Goal: Transaction & Acquisition: Purchase product/service

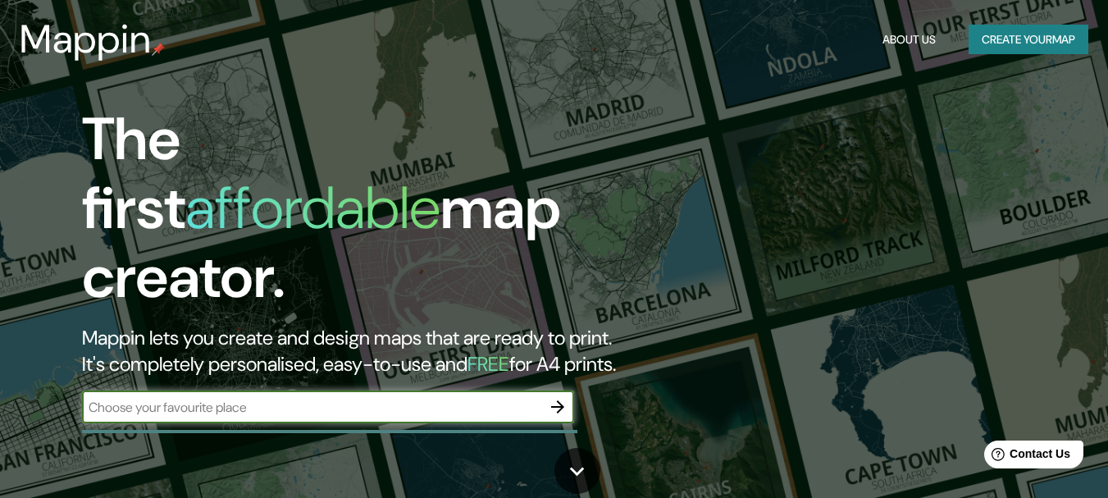
click at [314, 398] on input "text" at bounding box center [311, 407] width 459 height 19
type input "berriozar"
click at [555, 397] on icon "button" at bounding box center [558, 407] width 20 height 20
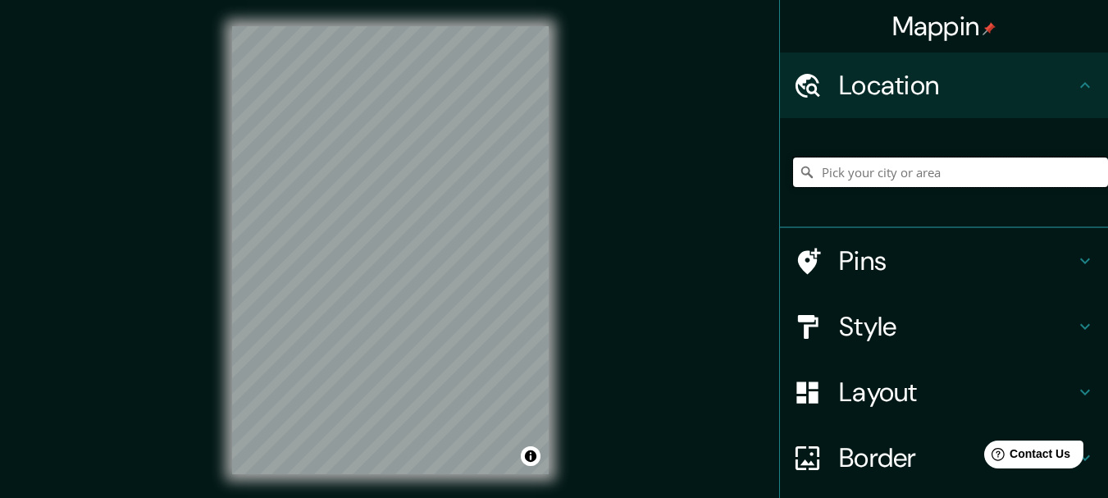
click at [856, 175] on input "Pick your city or area" at bounding box center [950, 172] width 315 height 30
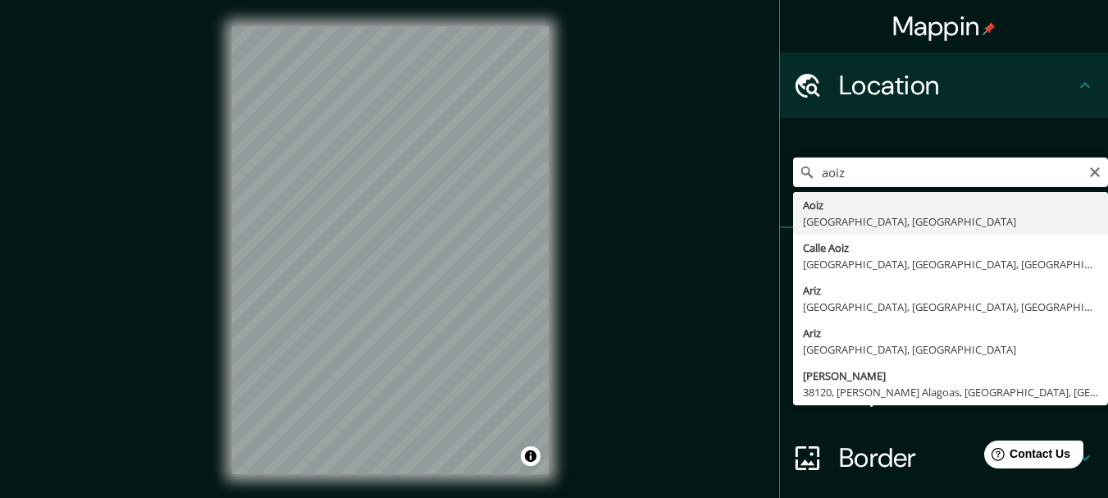
type input "[GEOGRAPHIC_DATA], [GEOGRAPHIC_DATA], [GEOGRAPHIC_DATA]"
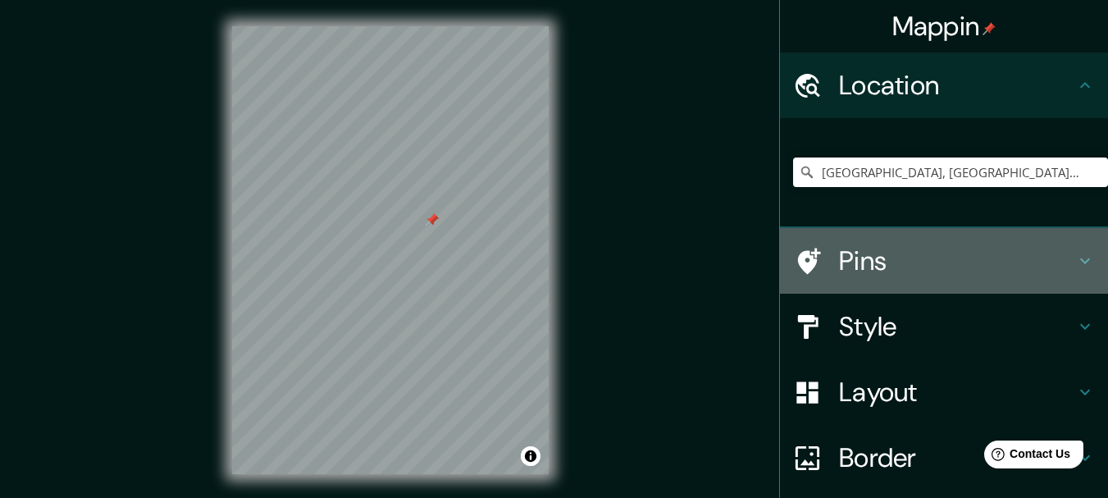
click at [887, 282] on div "Pins" at bounding box center [944, 261] width 328 height 66
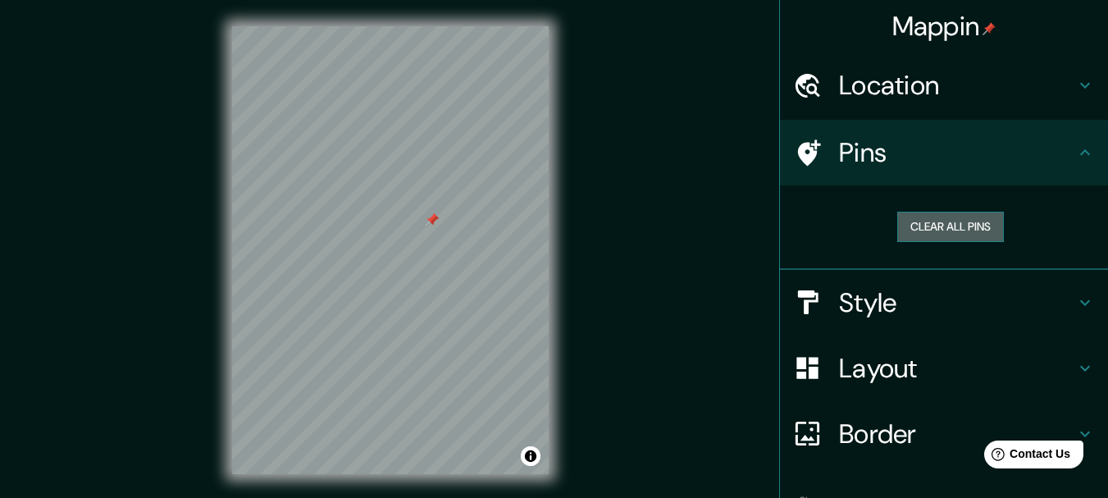
click at [991, 224] on button "Clear all pins" at bounding box center [950, 227] width 107 height 30
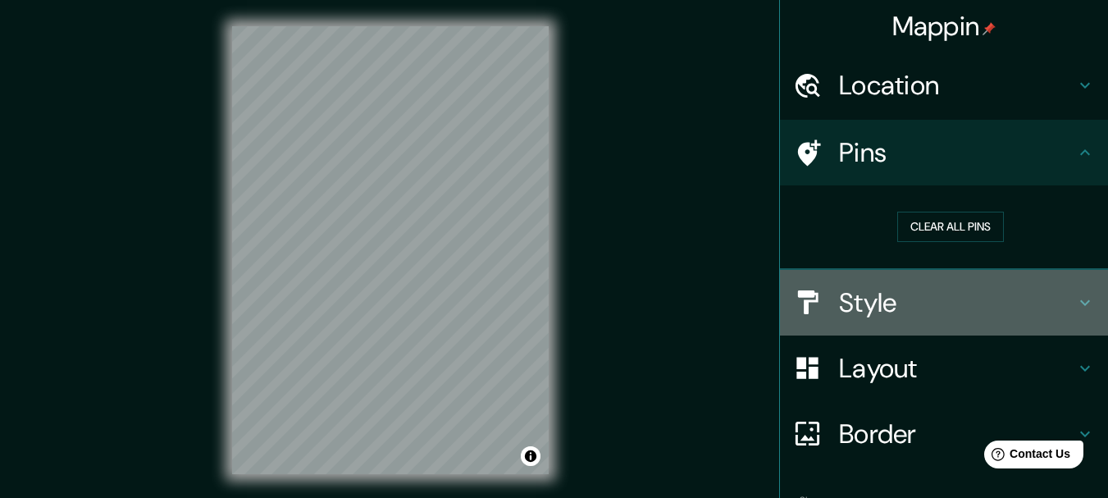
click at [874, 298] on h4 "Style" at bounding box center [957, 302] width 236 height 33
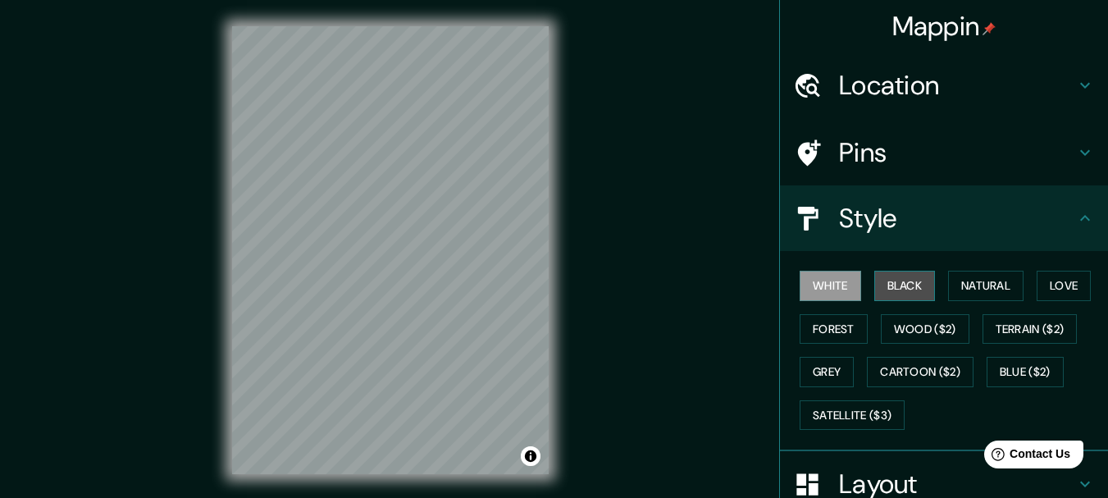
click at [874, 298] on button "Black" at bounding box center [905, 286] width 62 height 30
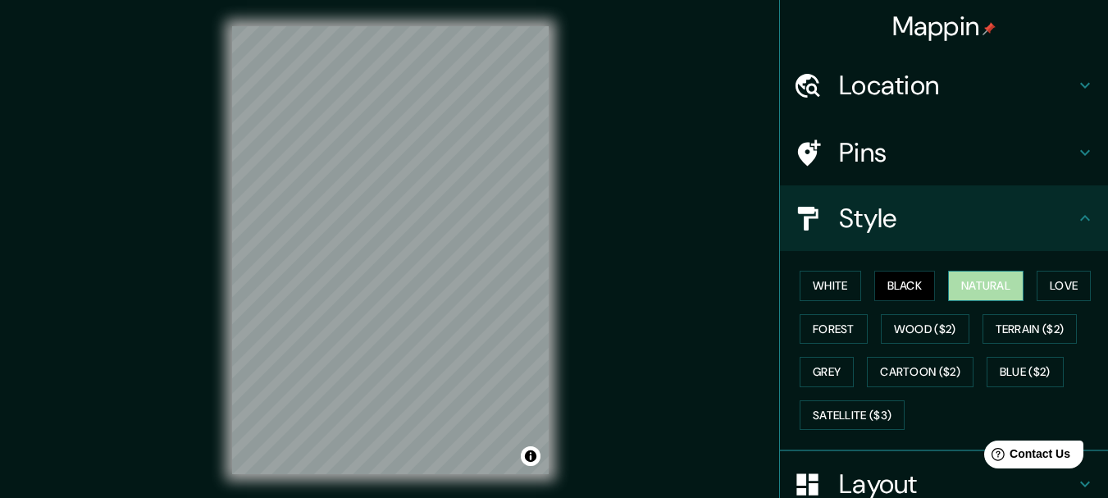
click at [964, 297] on button "Natural" at bounding box center [985, 286] width 75 height 30
click at [1055, 287] on button "Love" at bounding box center [1064, 286] width 54 height 30
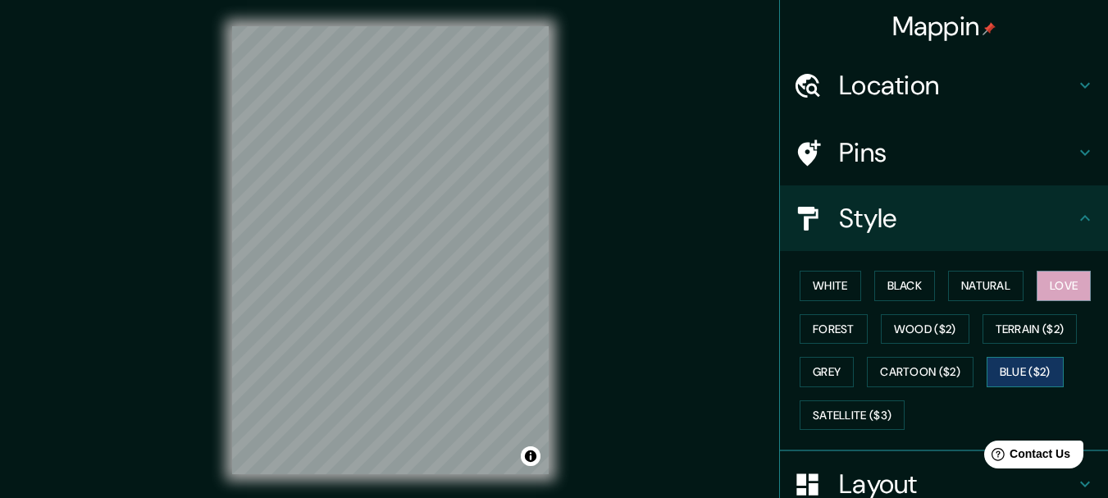
click at [986, 362] on button "Blue ($2)" at bounding box center [1024, 372] width 77 height 30
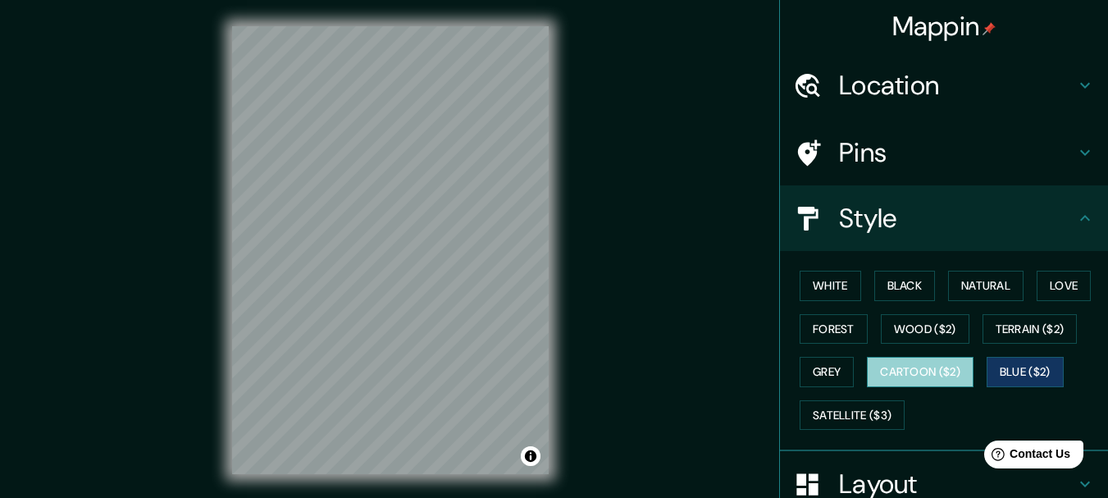
click at [952, 376] on button "Cartoon ($2)" at bounding box center [920, 372] width 107 height 30
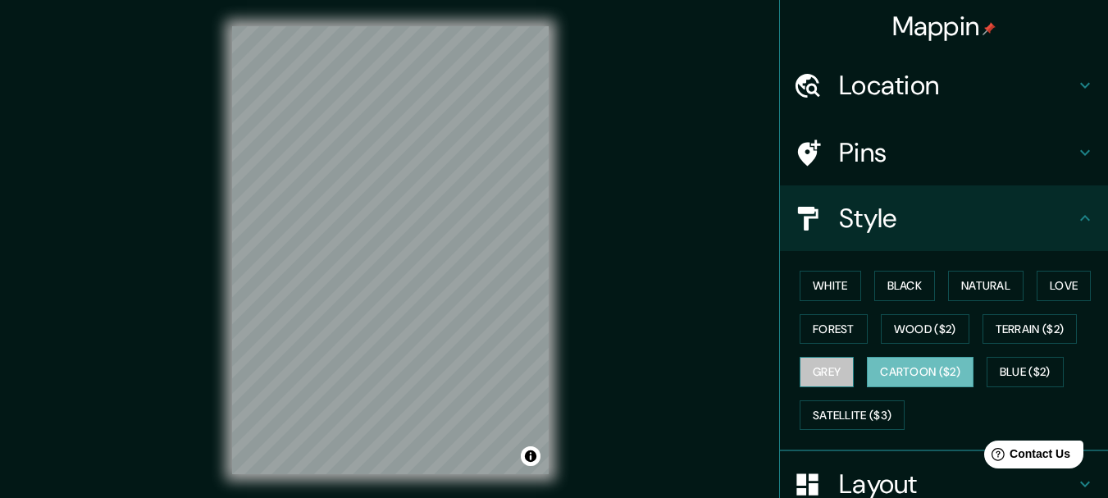
click at [816, 375] on button "Grey" at bounding box center [827, 372] width 54 height 30
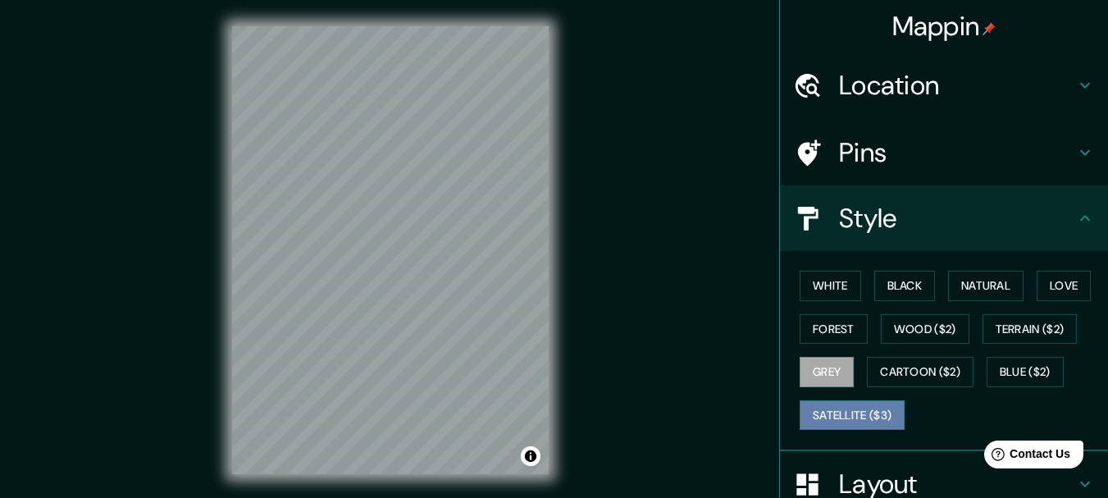
click at [825, 416] on button "Satellite ($3)" at bounding box center [852, 415] width 105 height 30
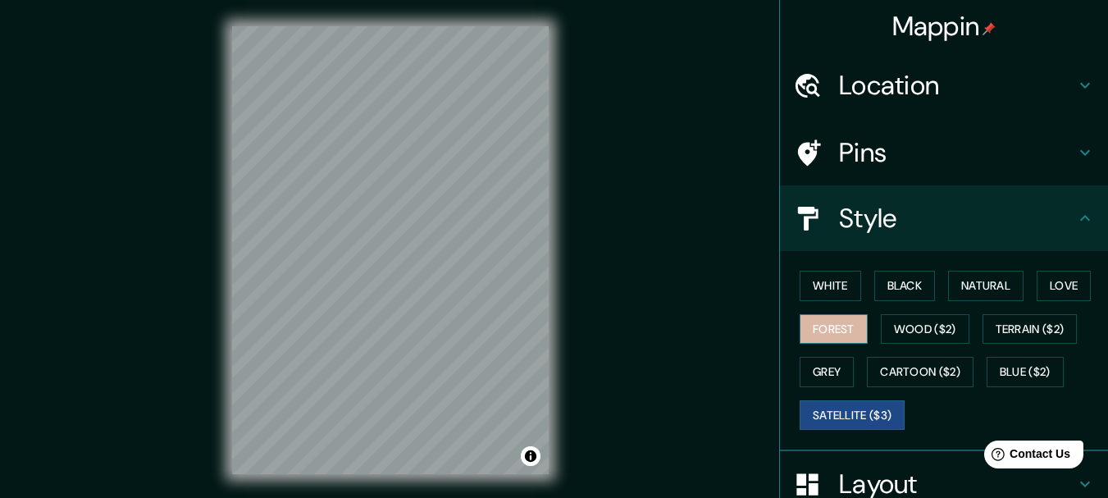
click at [836, 337] on button "Forest" at bounding box center [834, 329] width 68 height 30
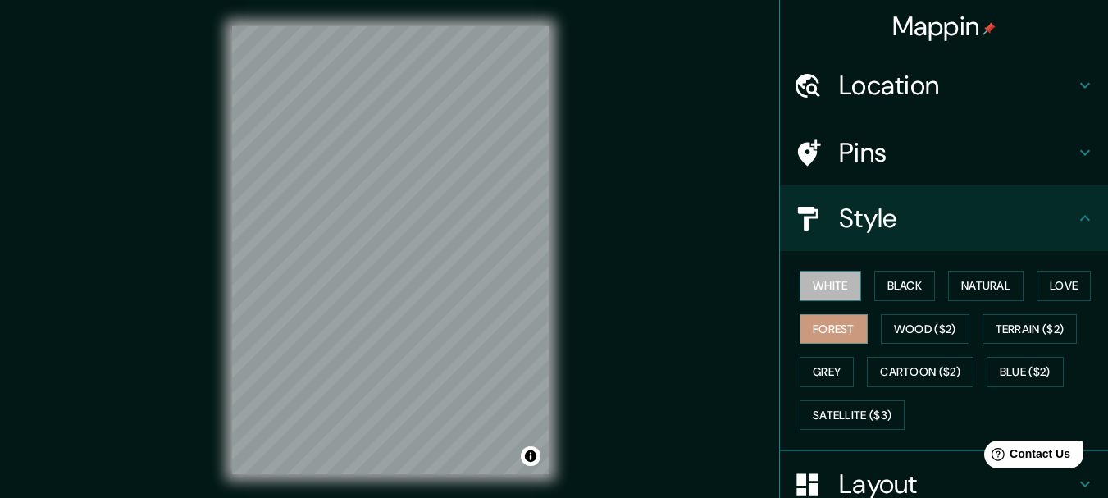
click at [832, 289] on button "White" at bounding box center [831, 286] width 62 height 30
click at [889, 285] on button "Black" at bounding box center [905, 286] width 62 height 30
click at [412, 26] on div at bounding box center [390, 26] width 317 height 0
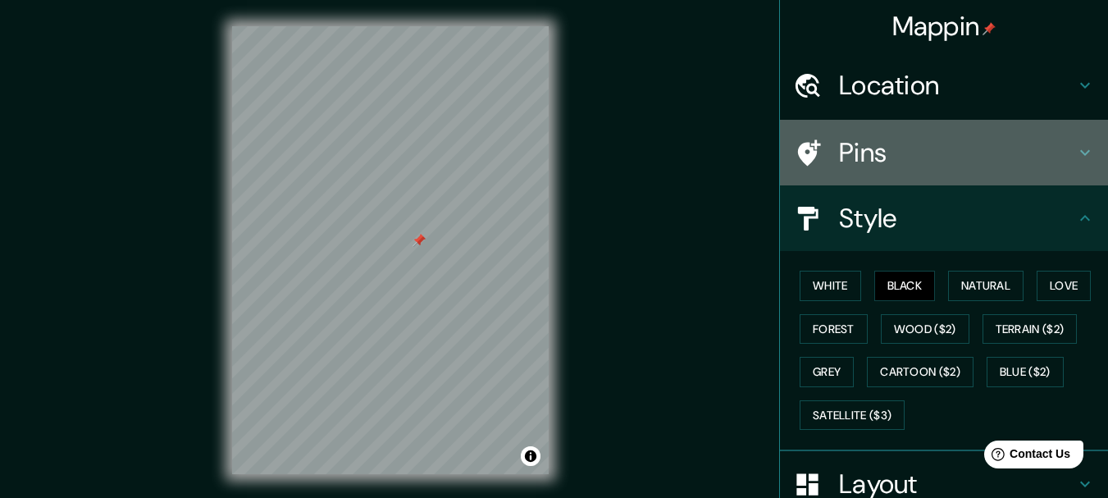
click at [1028, 136] on h4 "Pins" at bounding box center [957, 152] width 236 height 33
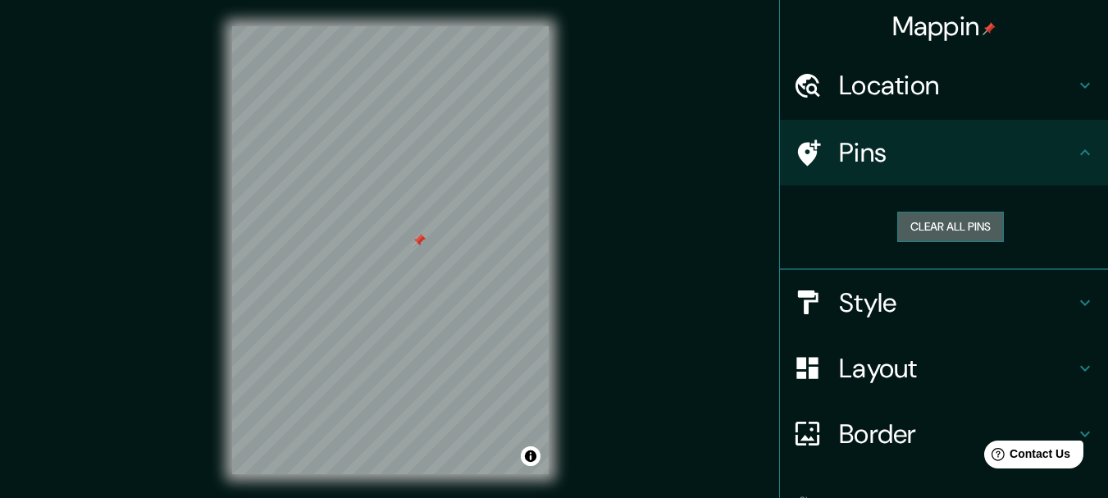
click at [948, 223] on button "Clear all pins" at bounding box center [950, 227] width 107 height 30
click at [895, 433] on h4 "Border" at bounding box center [957, 433] width 236 height 33
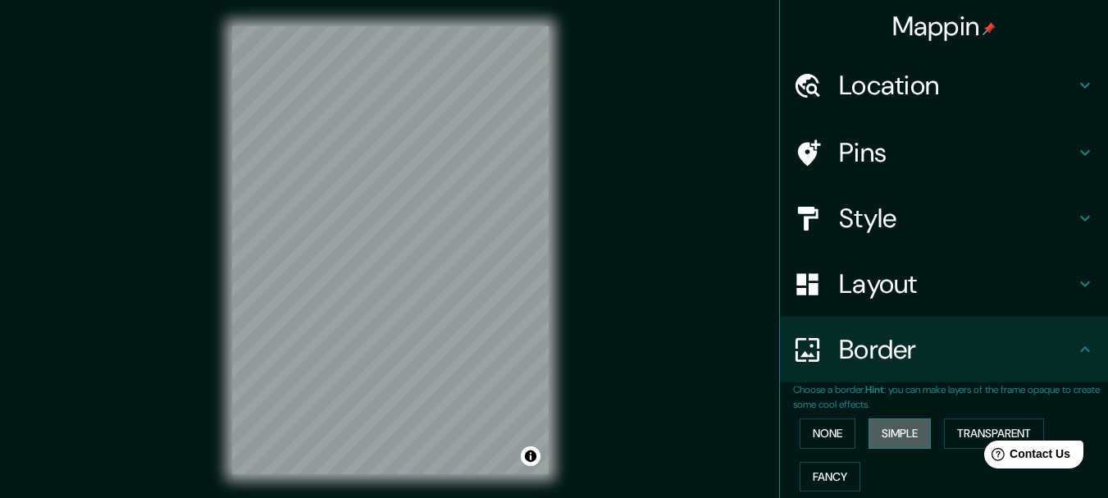
click at [891, 440] on button "Simple" at bounding box center [899, 433] width 62 height 30
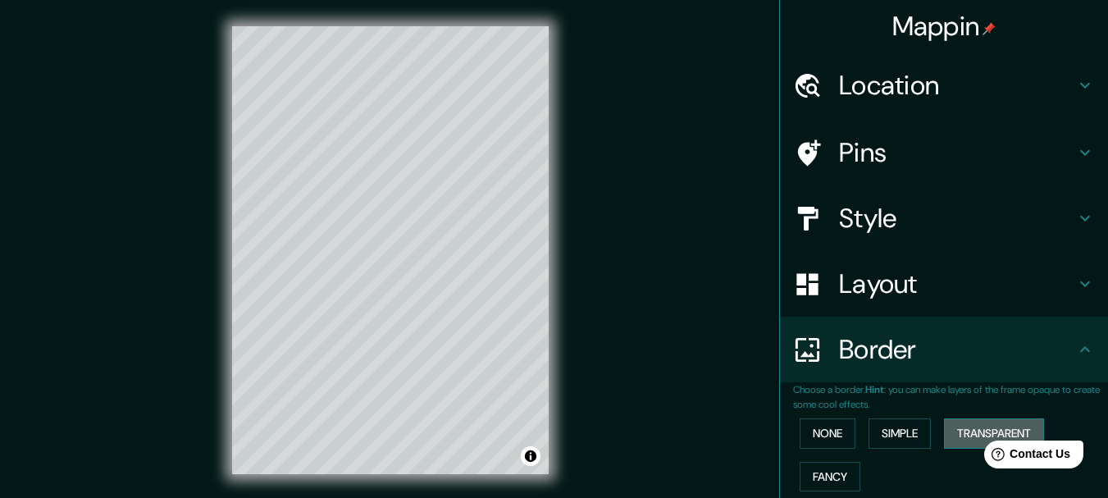
click at [955, 431] on button "Transparent" at bounding box center [994, 433] width 100 height 30
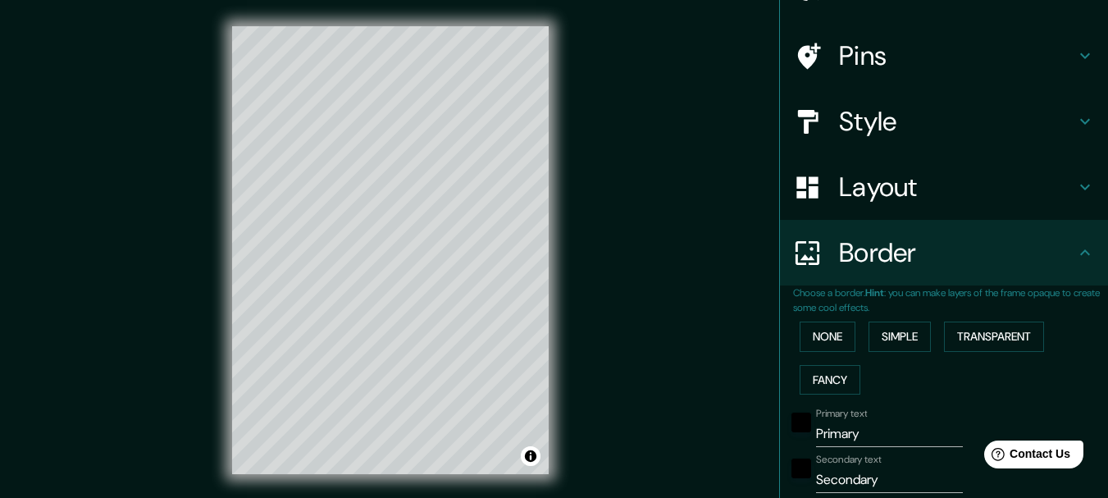
scroll to position [95, 0]
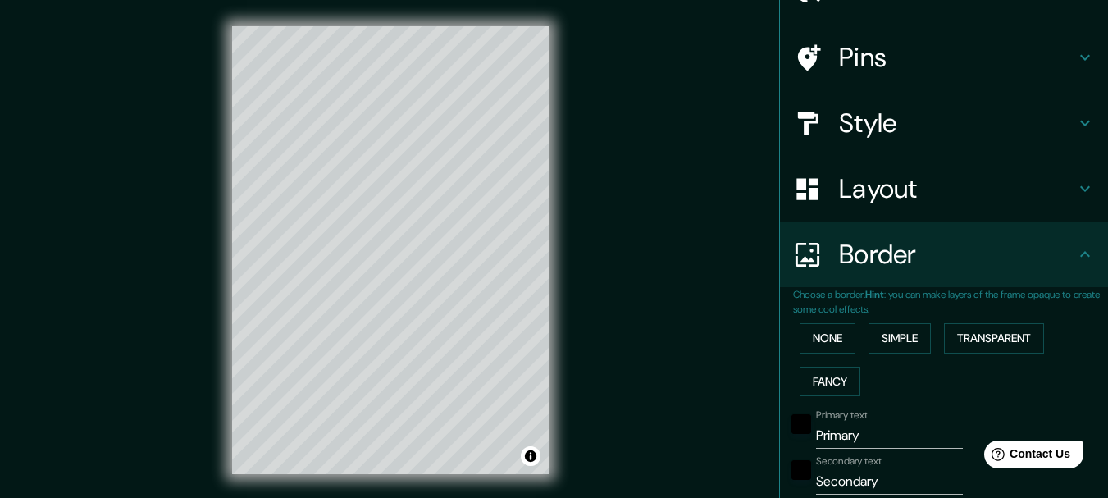
click at [993, 197] on h4 "Layout" at bounding box center [957, 188] width 236 height 33
type input "185"
type input "31"
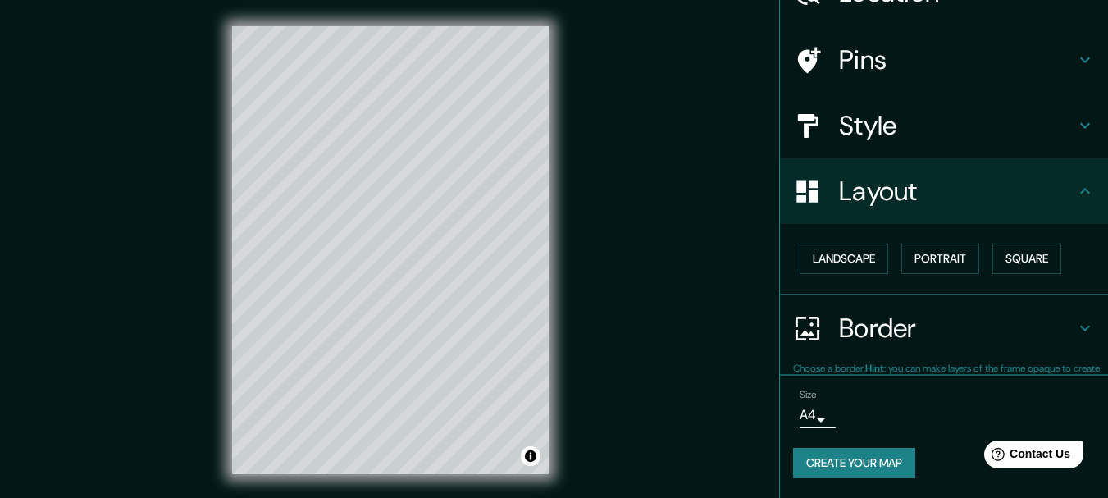
scroll to position [92, 0]
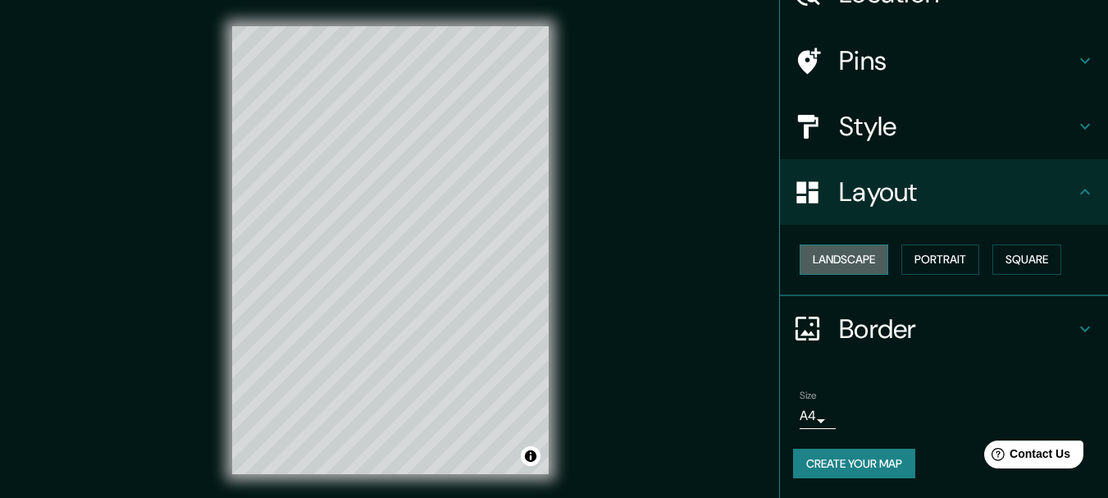
click at [860, 259] on button "Landscape" at bounding box center [844, 259] width 89 height 30
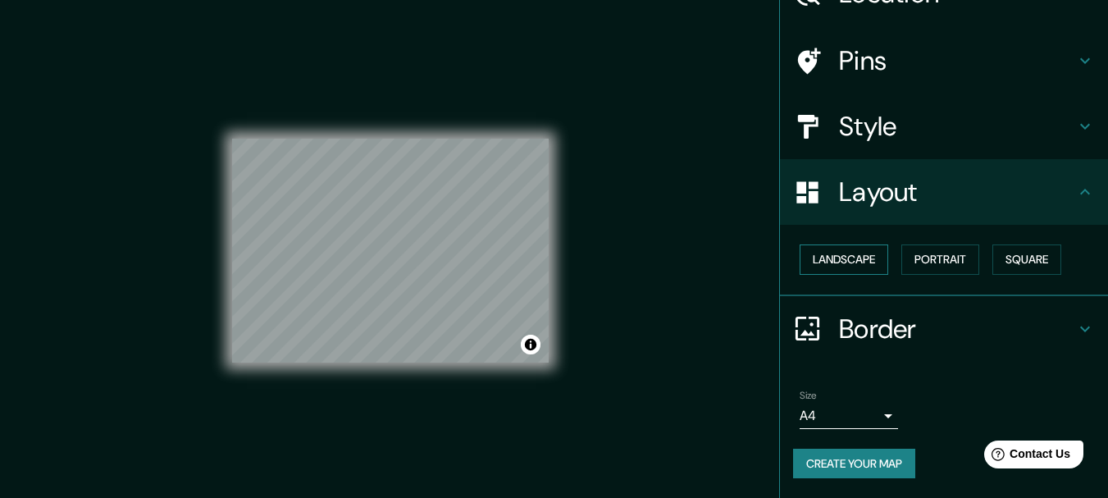
click at [860, 259] on button "Landscape" at bounding box center [844, 259] width 89 height 30
click at [907, 257] on button "Portrait" at bounding box center [940, 259] width 78 height 30
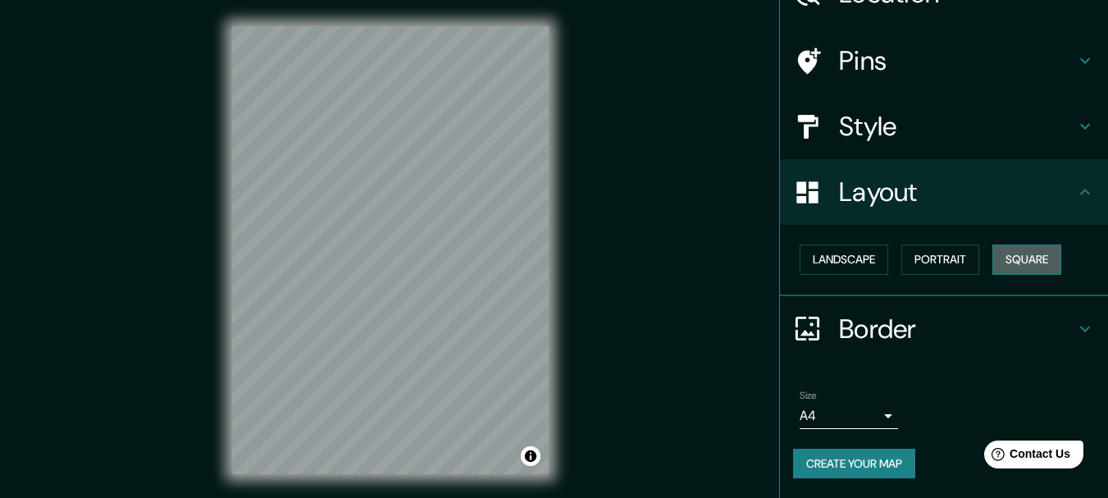
click at [1006, 253] on button "Square" at bounding box center [1026, 259] width 69 height 30
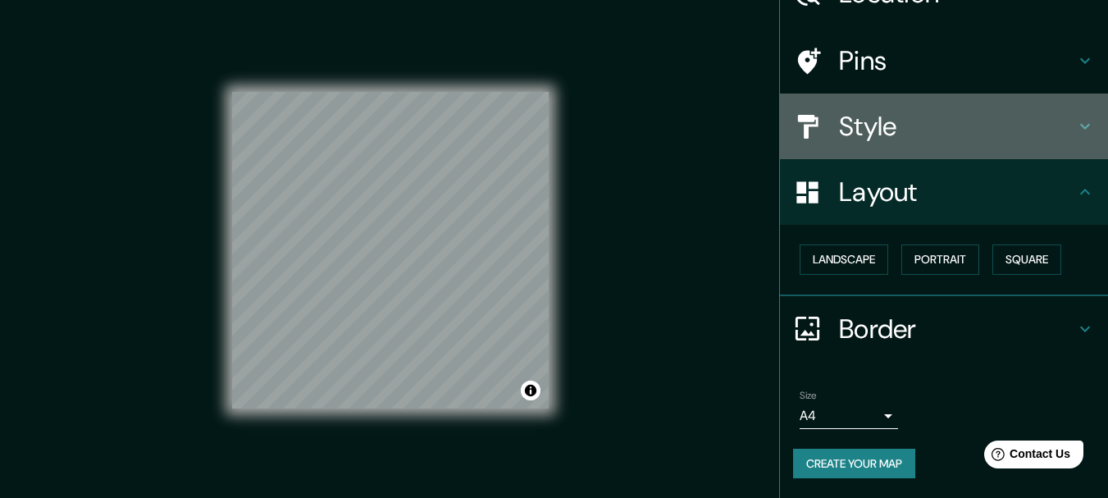
click at [943, 127] on h4 "Style" at bounding box center [957, 126] width 236 height 33
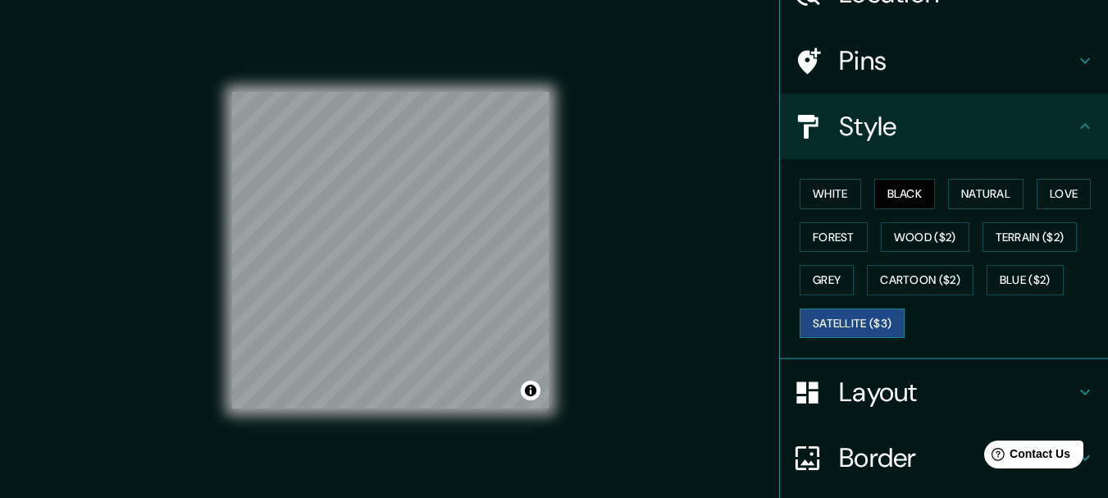
click at [823, 326] on button "Satellite ($3)" at bounding box center [852, 323] width 105 height 30
click at [339, 409] on div "© Mapbox © OpenStreetMap Improve this map | © Mapbox © OpenStreetMap Improve th…" at bounding box center [390, 250] width 317 height 448
click at [874, 194] on button "Black" at bounding box center [905, 194] width 62 height 30
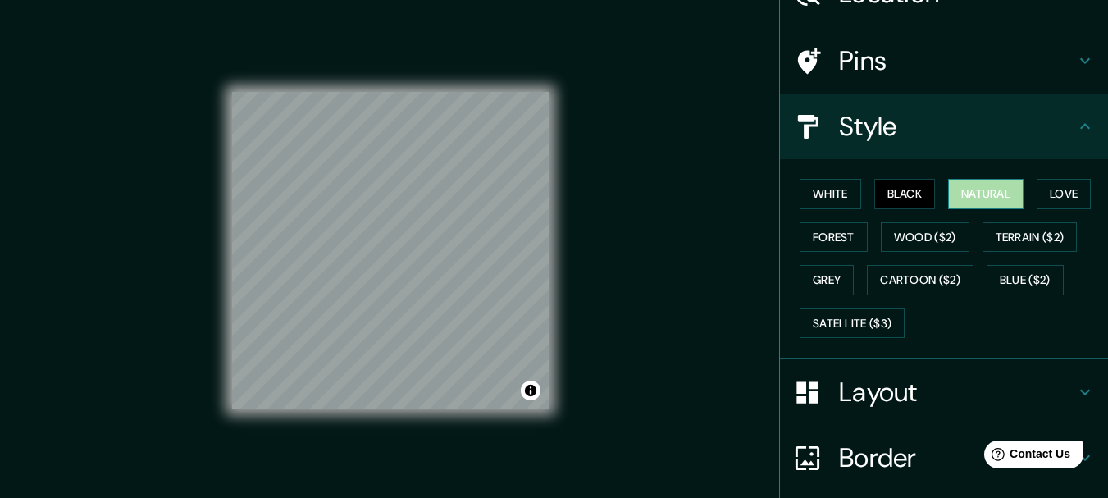
click at [951, 192] on button "Natural" at bounding box center [985, 194] width 75 height 30
click at [891, 202] on button "Black" at bounding box center [905, 194] width 62 height 30
click at [1073, 195] on button "Love" at bounding box center [1064, 194] width 54 height 30
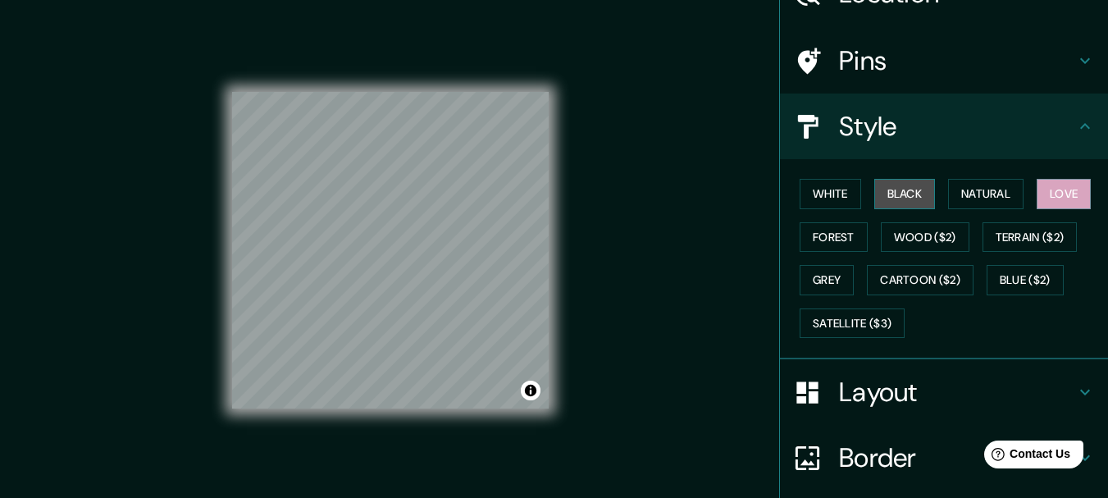
click at [922, 202] on button "Black" at bounding box center [905, 194] width 62 height 30
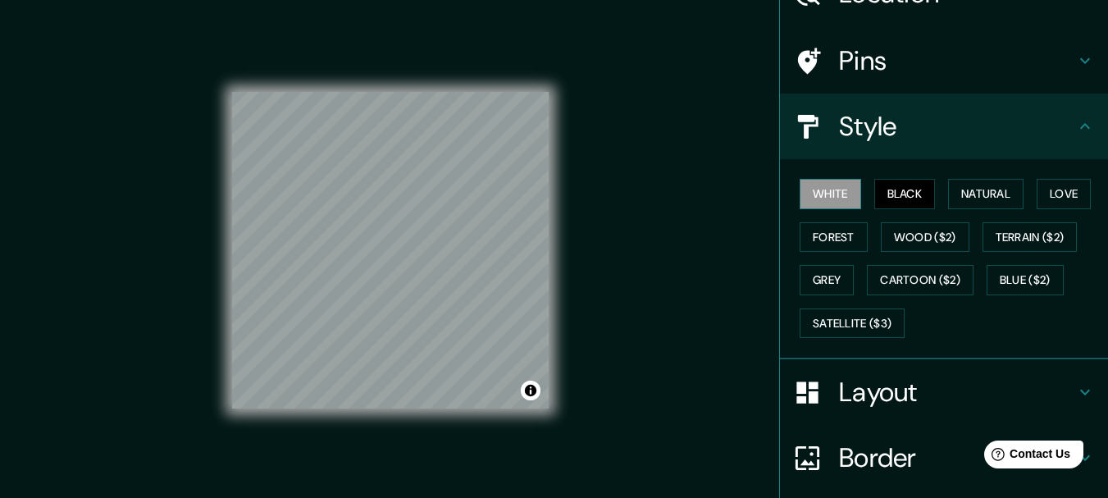
click at [830, 196] on button "White" at bounding box center [831, 194] width 62 height 30
click at [874, 203] on button "Black" at bounding box center [905, 194] width 62 height 30
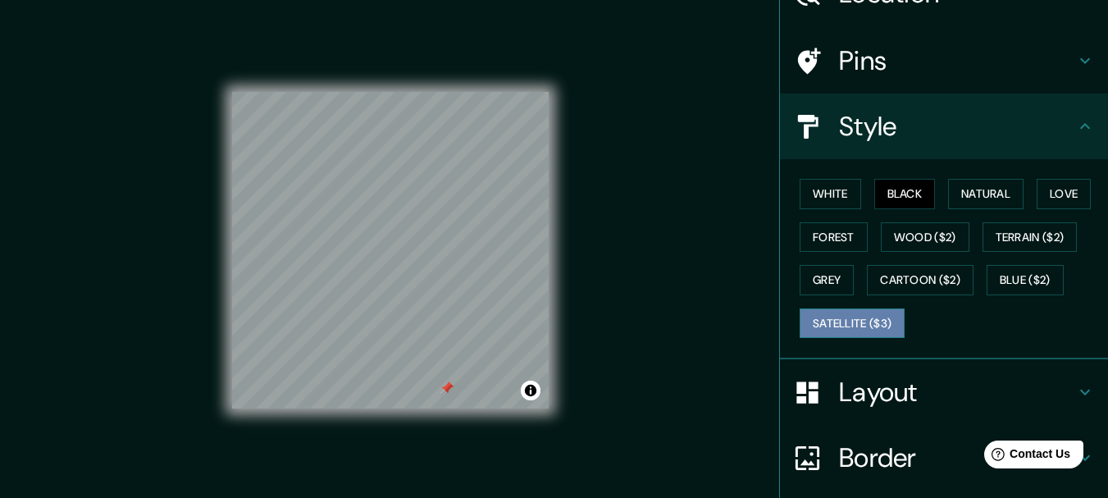
click at [817, 326] on button "Satellite ($3)" at bounding box center [852, 323] width 105 height 30
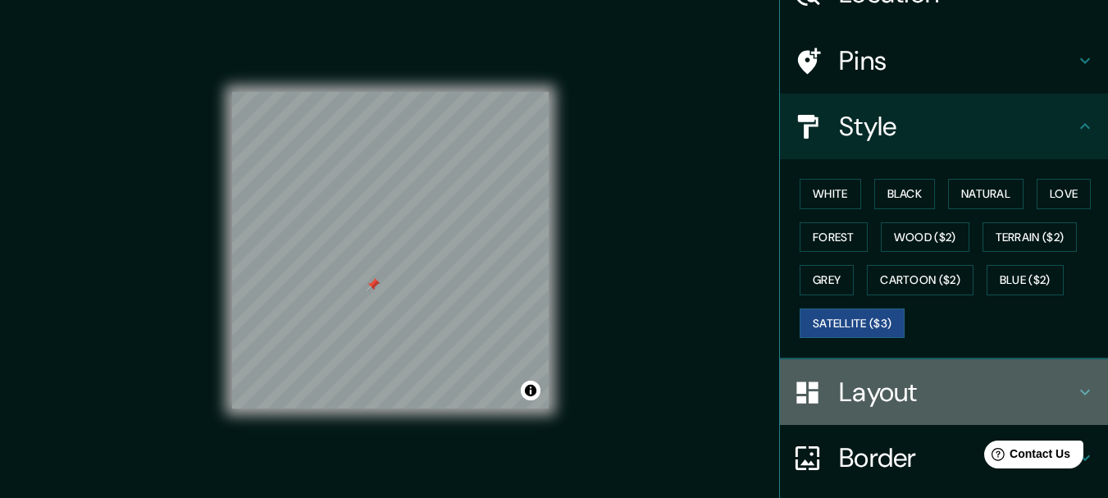
click at [810, 391] on div at bounding box center [816, 392] width 46 height 29
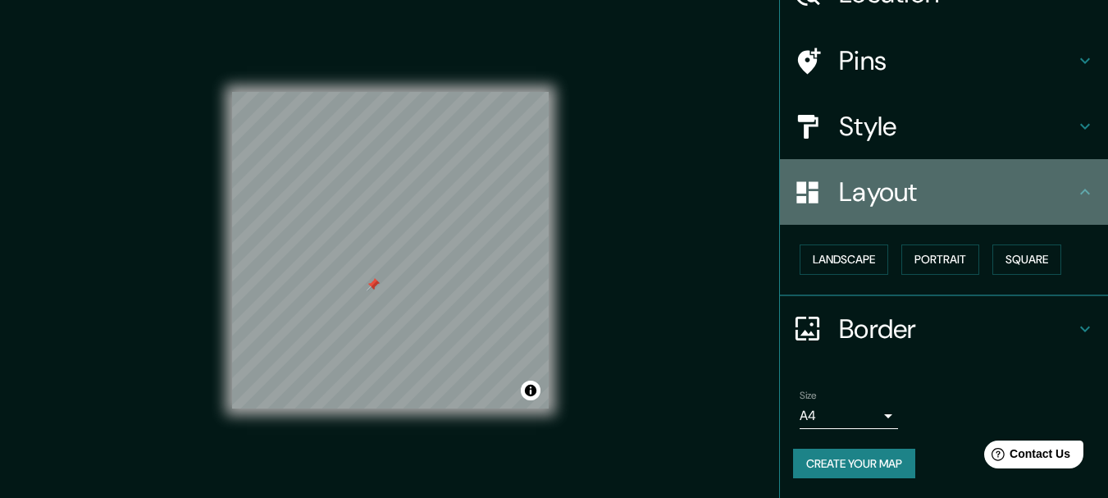
click at [861, 209] on div "Layout" at bounding box center [944, 192] width 328 height 66
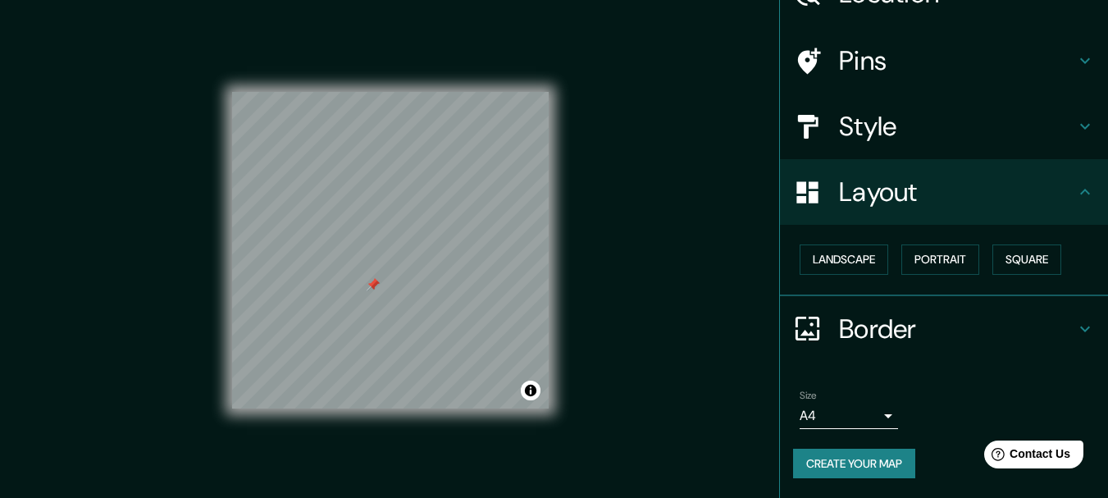
click at [872, 72] on h4 "Pins" at bounding box center [957, 60] width 236 height 33
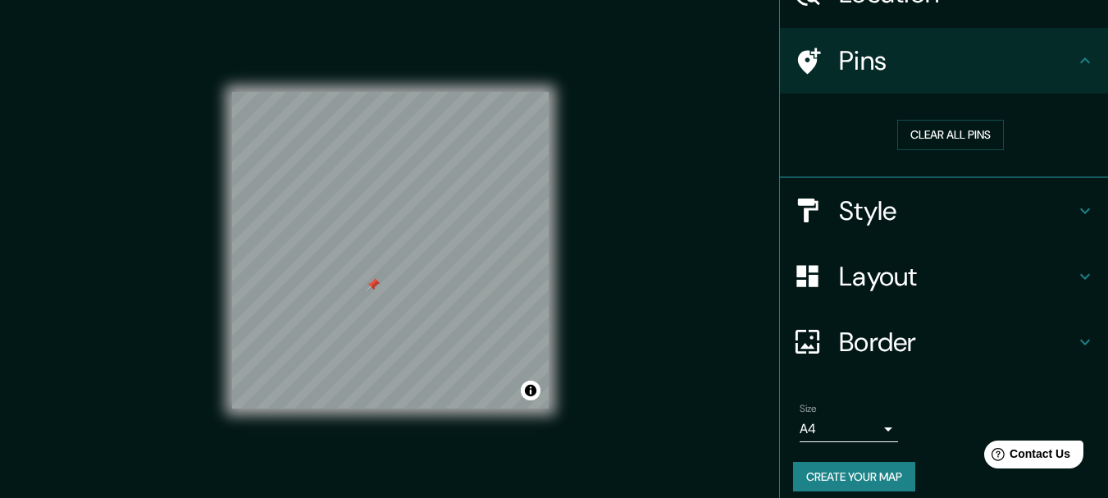
click at [841, 213] on h4 "Style" at bounding box center [957, 210] width 236 height 33
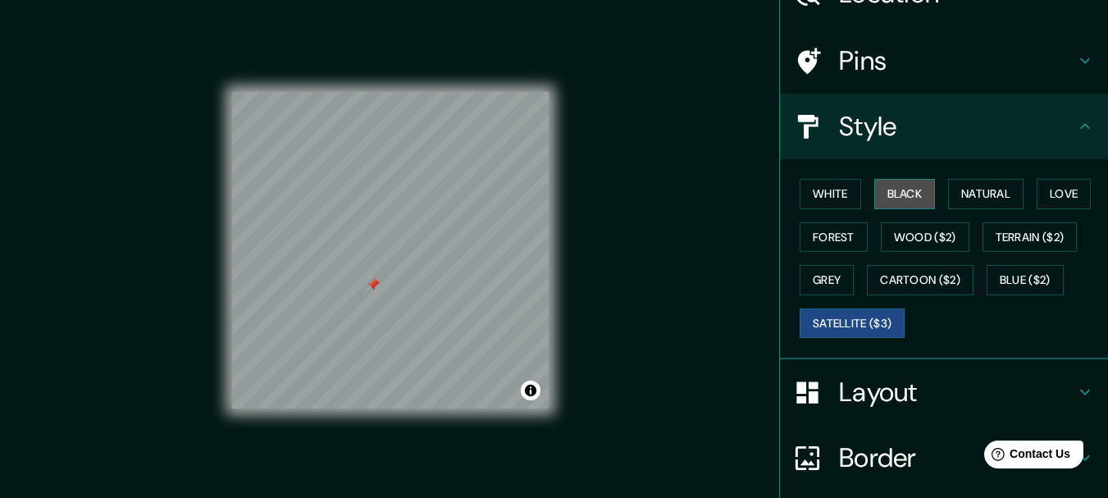
click at [884, 198] on button "Black" at bounding box center [905, 194] width 62 height 30
